Goal: Task Accomplishment & Management: Complete application form

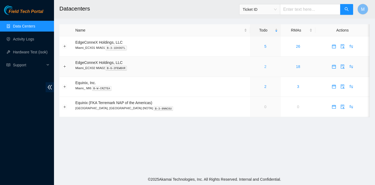
click at [264, 66] on link "2" at bounding box center [265, 67] width 2 height 4
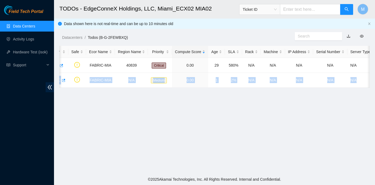
scroll to position [0, 46]
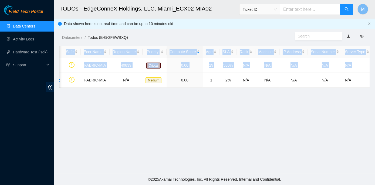
drag, startPoint x: 74, startPoint y: 80, endPoint x: 372, endPoint y: 79, distance: 297.8
click at [372, 79] on main "TODOs - EdgeConneX Holdings, LLC, Miami_ECX02 MIA02 Ticket ID M Data shown here…" at bounding box center [214, 87] width 321 height 174
copy table "Ticket Number Safe Ecor Name Region Name Priority Compute Score Age SLA Rack Ma…"
click at [208, 161] on main "TODOs - EdgeConneX Holdings, LLC, Miami_ECX02 MIA02 Ticket ID M Data shown here…" at bounding box center [214, 87] width 321 height 174
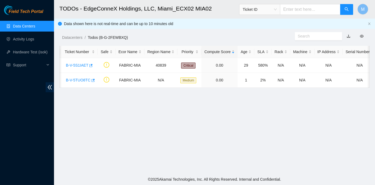
scroll to position [0, 0]
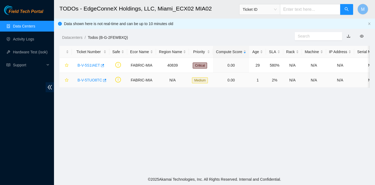
click at [93, 80] on link "B-V-5TUO8TC" at bounding box center [89, 80] width 25 height 4
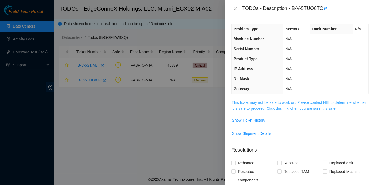
click at [278, 102] on link "This ticket may not be safe to work on. Please contact NIE to determine whether…" at bounding box center [299, 105] width 134 height 10
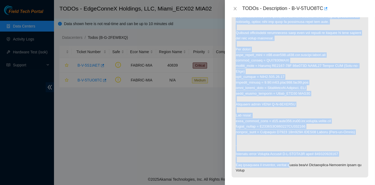
scroll to position [152, 0]
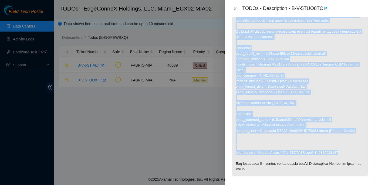
drag, startPoint x: 236, startPoint y: 100, endPoint x: 343, endPoint y: 154, distance: 120.2
click at [343, 154] on p at bounding box center [300, 62] width 137 height 229
copy p "Router is being replaced. Please make sure all ports are correctly identified a…"
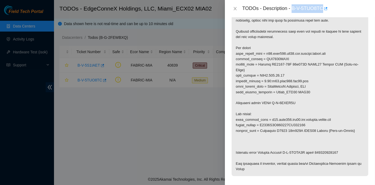
drag, startPoint x: 293, startPoint y: 7, endPoint x: 322, endPoint y: 6, distance: 28.9
click at [322, 6] on div "TODOs - Description - B-V-5TUO8TC" at bounding box center [305, 8] width 126 height 9
copy div "B-V-5TUO8TC"
click at [236, 9] on icon "close" at bounding box center [235, 8] width 4 height 4
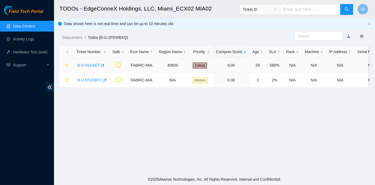
scroll to position [133, 0]
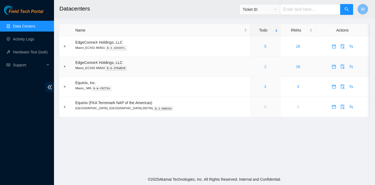
click at [264, 66] on link "2" at bounding box center [265, 67] width 2 height 4
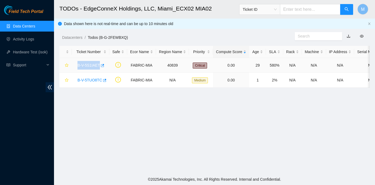
drag, startPoint x: 76, startPoint y: 65, endPoint x: 98, endPoint y: 66, distance: 21.6
click at [98, 66] on div "B-V-5S1IAET" at bounding box center [91, 65] width 32 height 9
copy link "B-V-5S1IAET"
click at [75, 64] on div "B-V-5S1IAET" at bounding box center [91, 65] width 32 height 9
drag, startPoint x: 75, startPoint y: 64, endPoint x: 294, endPoint y: 62, distance: 219.5
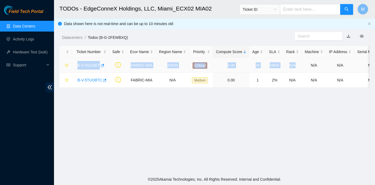
click at [294, 62] on tr "B-V-5S1IAET FABRIC-MIA 40839 Critical 0.00 29 580% N/A N/A N/A N/A N/A" at bounding box center [238, 65] width 359 height 15
copy tr "B-V-5S1IAET FABRIC-MIA 40839 Critical 0.00 29 580% N/A"
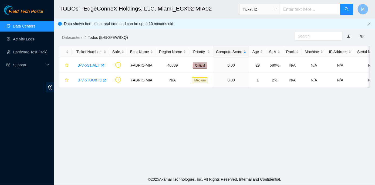
click at [86, 116] on main "TODOs - EdgeConneX Holdings, LLC, [GEOGRAPHIC_DATA] MIA02 Ticket ID M Data show…" at bounding box center [214, 87] width 321 height 174
click at [85, 64] on link "B-V-5S1IAET" at bounding box center [88, 65] width 22 height 4
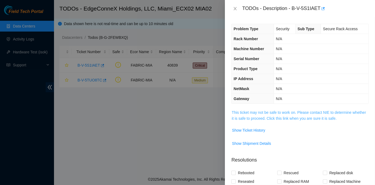
click at [265, 113] on link "This ticket may not be safe to work on. Please contact NIE to determine whether…" at bounding box center [299, 115] width 134 height 10
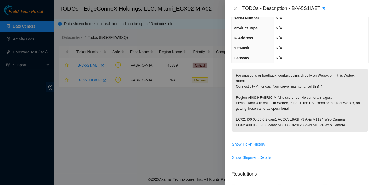
scroll to position [49, 0]
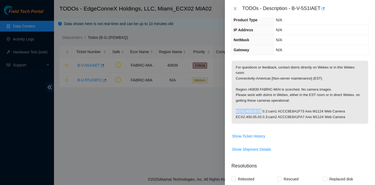
drag, startPoint x: 236, startPoint y: 110, endPoint x: 258, endPoint y: 111, distance: 22.7
click at [258, 111] on p "For questions or feedback, contact dsims directly on Webex or in this Webex roo…" at bounding box center [300, 92] width 137 height 63
copy p "ECX2.400.05.03"
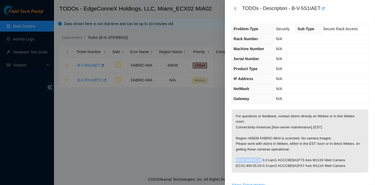
copy p "ECX2.400.05.03"
drag, startPoint x: 265, startPoint y: 160, endPoint x: 318, endPoint y: 161, distance: 52.4
click at [318, 161] on p "For questions or feedback, contact dsims directly on Webex or in this Webex roo…" at bounding box center [300, 141] width 137 height 63
copy p "cam1 ACCC8E8A1F73 Axis M1124"
drag, startPoint x: 266, startPoint y: 165, endPoint x: 298, endPoint y: 167, distance: 32.4
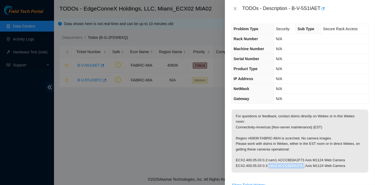
click at [298, 167] on p "For questions or feedback, contact dsims directly on Webex or in this Webex roo…" at bounding box center [300, 141] width 137 height 63
copy p "cam2 ACCC8E8A1FA7"
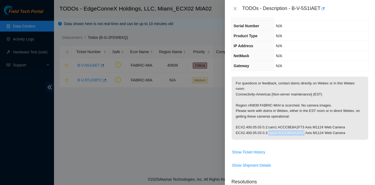
scroll to position [33, 0]
click at [234, 6] on icon "close" at bounding box center [235, 8] width 4 height 4
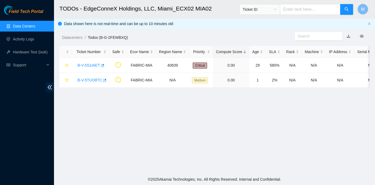
scroll to position [45, 0]
click at [91, 64] on link "B-V-5S1IAET" at bounding box center [88, 65] width 22 height 4
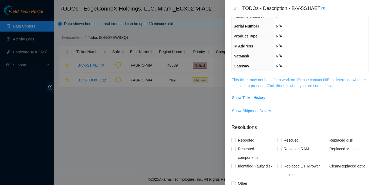
click at [289, 80] on link "This ticket may not be safe to work on. Please contact NIE to determine whether…" at bounding box center [299, 83] width 134 height 10
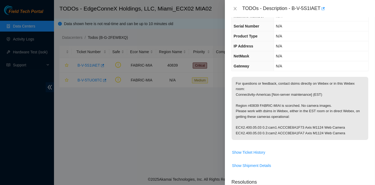
click at [235, 126] on p "For questions or feedback, contact dsims directly on Webex or in this Webex roo…" at bounding box center [300, 108] width 137 height 63
drag, startPoint x: 236, startPoint y: 126, endPoint x: 258, endPoint y: 127, distance: 22.2
click at [258, 127] on p "For questions or feedback, contact dsims directly on Webex or in this Webex roo…" at bounding box center [300, 108] width 137 height 63
copy p "ECX2.400.05.0"
click at [259, 128] on p "For questions or feedback, contact dsims directly on Webex or in this Webex roo…" at bounding box center [300, 108] width 137 height 63
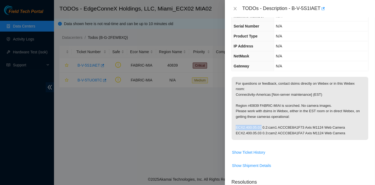
drag, startPoint x: 259, startPoint y: 127, endPoint x: 236, endPoint y: 125, distance: 23.3
click at [236, 125] on p "For questions or feedback, contact dsims directly on Webex or in this Webex roo…" at bounding box center [300, 108] width 137 height 63
copy p "ECX2.400.05.03"
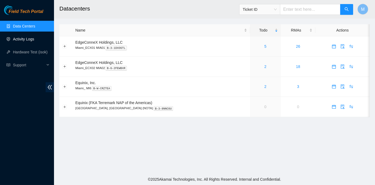
click at [22, 40] on link "Activity Logs" at bounding box center [23, 39] width 21 height 4
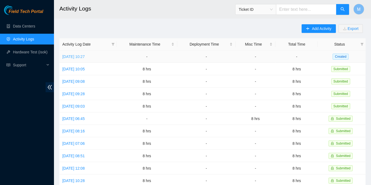
click at [85, 56] on link "Thu, 28 Aug 2025 10:27" at bounding box center [73, 57] width 22 height 4
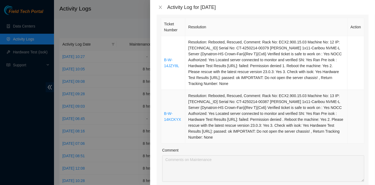
scroll to position [98, 0]
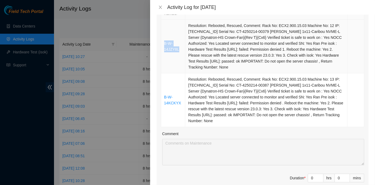
drag, startPoint x: 178, startPoint y: 50, endPoint x: 164, endPoint y: 44, distance: 15.5
click at [164, 44] on td "B-W-14JZY8L" at bounding box center [173, 47] width 24 height 54
copy link "B-W-14JZY8L"
drag, startPoint x: 180, startPoint y: 103, endPoint x: 164, endPoint y: 98, distance: 16.1
click at [164, 98] on td "B-W-14KCKYX" at bounding box center [173, 100] width 24 height 54
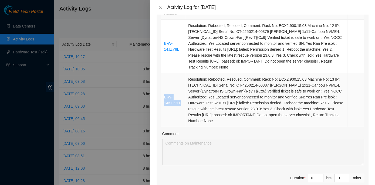
copy link "B-W-14KCKYX"
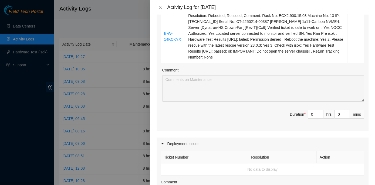
scroll to position [172, 0]
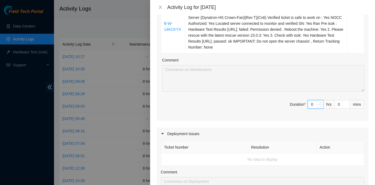
drag, startPoint x: 313, startPoint y: 105, endPoint x: 303, endPoint y: 107, distance: 10.4
click at [303, 107] on span "Duration * 0 hrs 0 mins" at bounding box center [262, 107] width 203 height 15
type input "8"
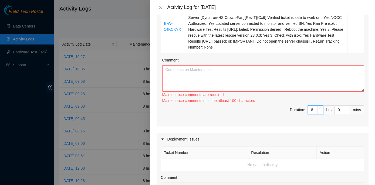
type input "8"
click at [174, 70] on textarea "Comment" at bounding box center [263, 78] width 202 height 26
paste textarea "ECX2- Maintenance Check for inbound shipments for ECX2; received one package, 7…"
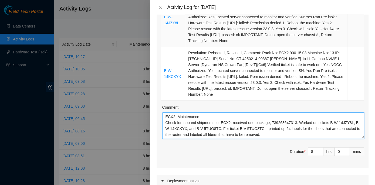
scroll to position [98, 0]
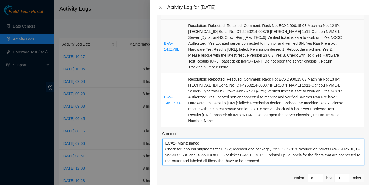
type textarea "ECX2- Maintenance Check for inbound shipments for ECX2; received one package, 7…"
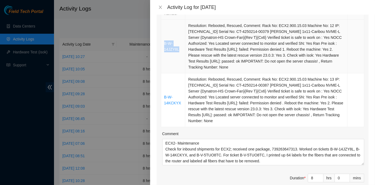
drag, startPoint x: 178, startPoint y: 50, endPoint x: 164, endPoint y: 44, distance: 15.4
click at [164, 44] on td "B-W-14JZY8L" at bounding box center [173, 47] width 24 height 54
copy link "B-W-14JZY8L"
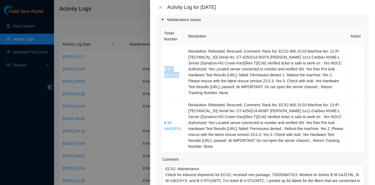
scroll to position [0, 0]
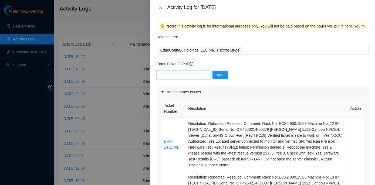
click at [165, 76] on input "text" at bounding box center [184, 75] width 54 height 9
paste input "B-W-14JZY8L"
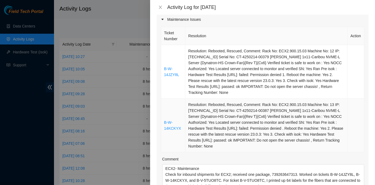
scroll to position [73, 0]
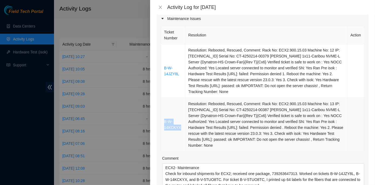
drag, startPoint x: 181, startPoint y: 128, endPoint x: 163, endPoint y: 120, distance: 19.1
click at [163, 120] on td "B-W-14KCKYX" at bounding box center [173, 125] width 24 height 54
copy link "B-W-14KCKYX"
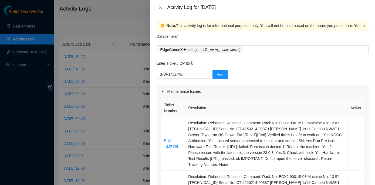
scroll to position [0, 0]
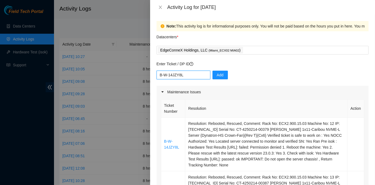
click at [187, 76] on input "B-W-14JZY8L" at bounding box center [184, 75] width 54 height 9
paste input "B-W-14KCKYX"
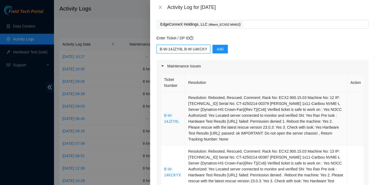
scroll to position [24, 0]
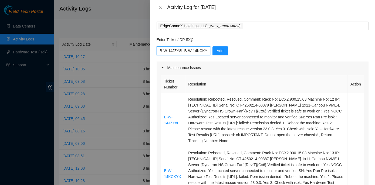
click at [205, 51] on input "B-W-14JZY8L B-W-14KCKYX" at bounding box center [184, 50] width 54 height 9
drag, startPoint x: 202, startPoint y: 49, endPoint x: 206, endPoint y: 51, distance: 4.1
click at [202, 49] on input "B-W-14JZY8L B-W-14KCKYX" at bounding box center [184, 50] width 54 height 9
paste input "B-V-5TUO8TC"
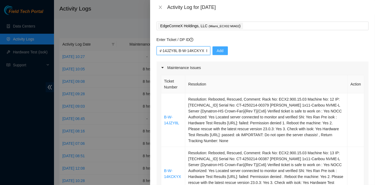
scroll to position [0, 29]
type input "B-W-14JZY8L B-W-14KCKYX B-V-5TUO8TC"
click at [217, 50] on span "Add" at bounding box center [220, 51] width 7 height 6
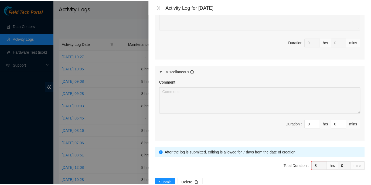
scroll to position [359, 0]
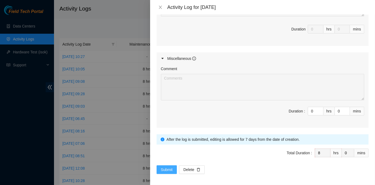
click at [169, 167] on span "Submit" at bounding box center [167, 170] width 12 height 6
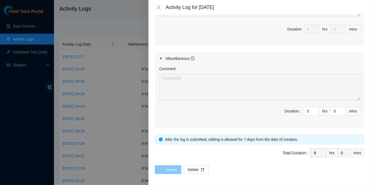
scroll to position [0, 0]
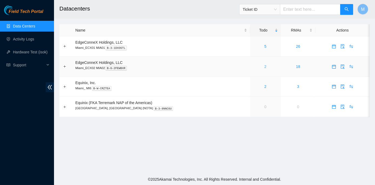
click at [264, 66] on link "2" at bounding box center [265, 67] width 2 height 4
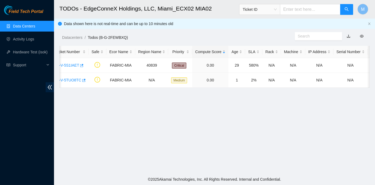
scroll to position [0, 46]
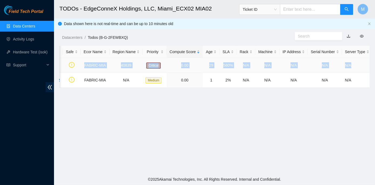
drag, startPoint x: 76, startPoint y: 65, endPoint x: 361, endPoint y: 65, distance: 284.9
click at [361, 65] on tr "B-V-5S1IAET FABRIC-MIA 40839 Critical 0.00 29 580% N/A N/A N/A N/A N/A" at bounding box center [192, 65] width 359 height 15
copy tr "B-V-5S1IAET FABRIC-MIA 40839 Critical 0.00 29 580% N/A N/A N/A N/A N/A"
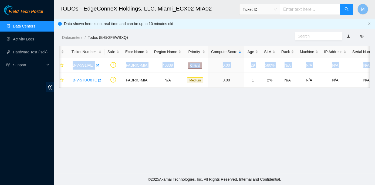
scroll to position [0, 0]
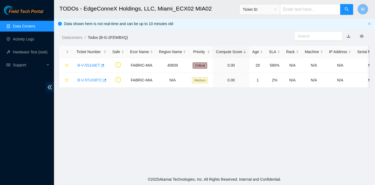
drag, startPoint x: 97, startPoint y: 124, endPoint x: 93, endPoint y: 117, distance: 7.5
click at [97, 124] on main "TODOs - EdgeConneX Holdings, LLC, [GEOGRAPHIC_DATA] MIA02 Ticket ID M Data show…" at bounding box center [214, 87] width 321 height 174
